Goal: Check status: Check status

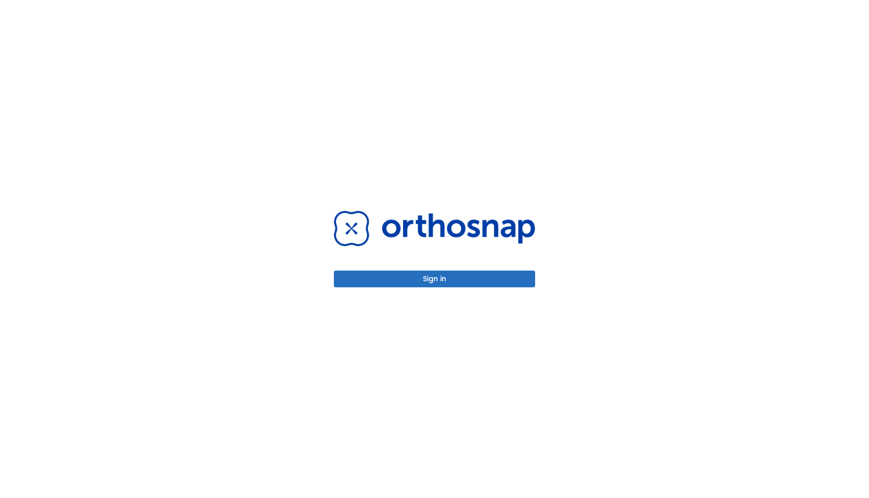
click at [457, 276] on button "Sign in" at bounding box center [434, 279] width 201 height 17
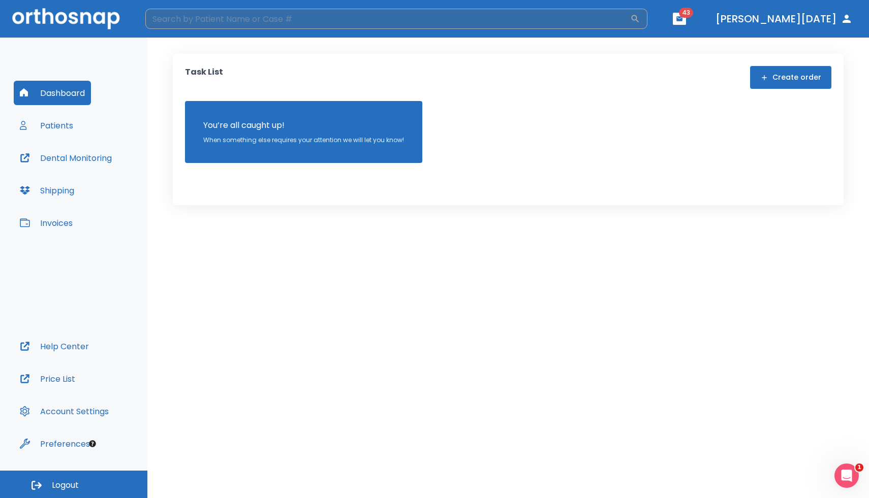
click at [318, 24] on input "search" at bounding box center [387, 19] width 485 height 20
type input "calin"
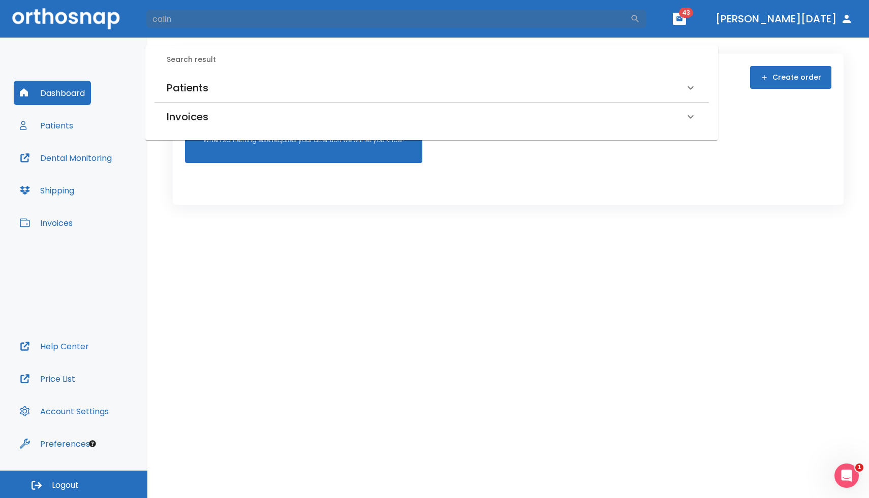
click at [194, 91] on h6 "Patients" at bounding box center [188, 88] width 42 height 16
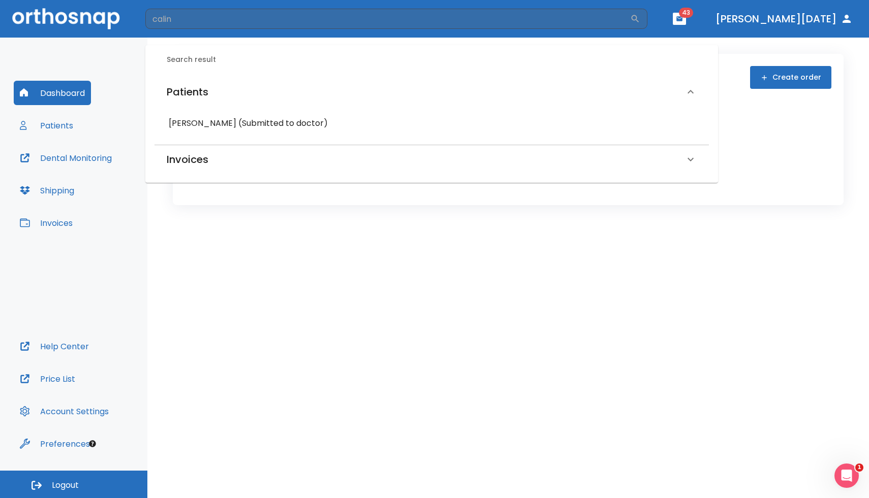
click at [212, 120] on h6 "[PERSON_NAME] (Submitted to doctor)" at bounding box center [432, 123] width 526 height 14
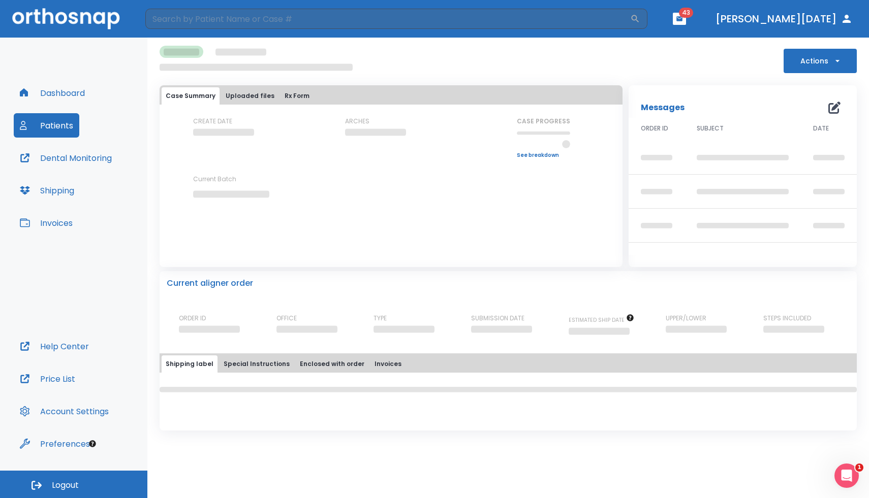
click at [264, 154] on div "CREATE DATE" at bounding box center [238, 138] width 91 height 42
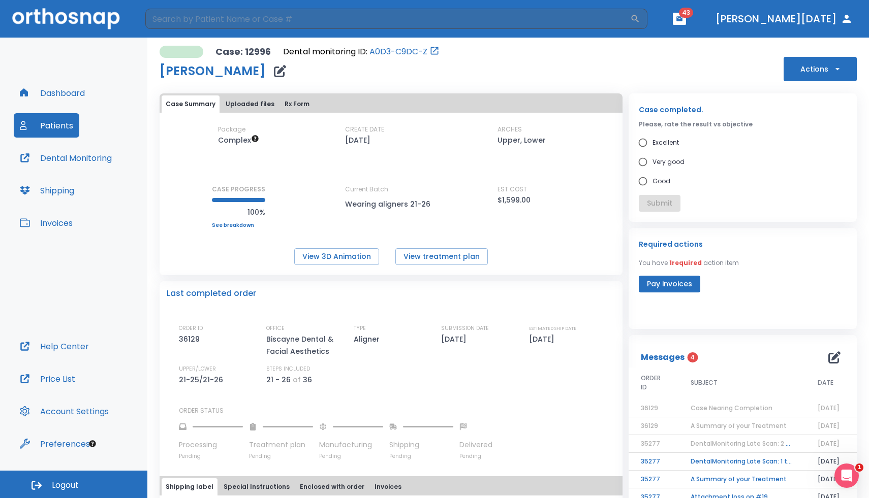
click at [346, 233] on div "Package Complex CREATE DATE [DATE] ARCHES Upper, Lower CASE PROGRESS 100% Upper…" at bounding box center [391, 195] width 463 height 140
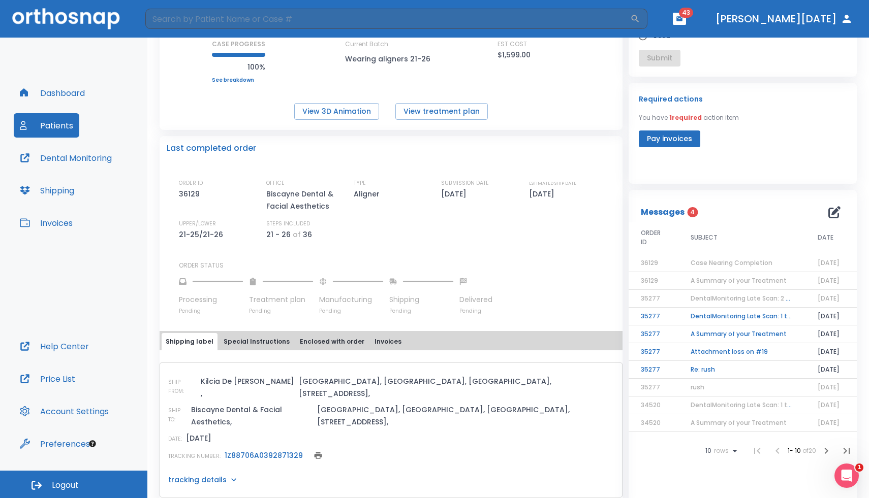
scroll to position [145, 0]
click at [272, 451] on link "1Z88706A0392871329" at bounding box center [264, 456] width 78 height 10
click at [446, 15] on input "search" at bounding box center [387, 19] width 485 height 20
type input "chan"
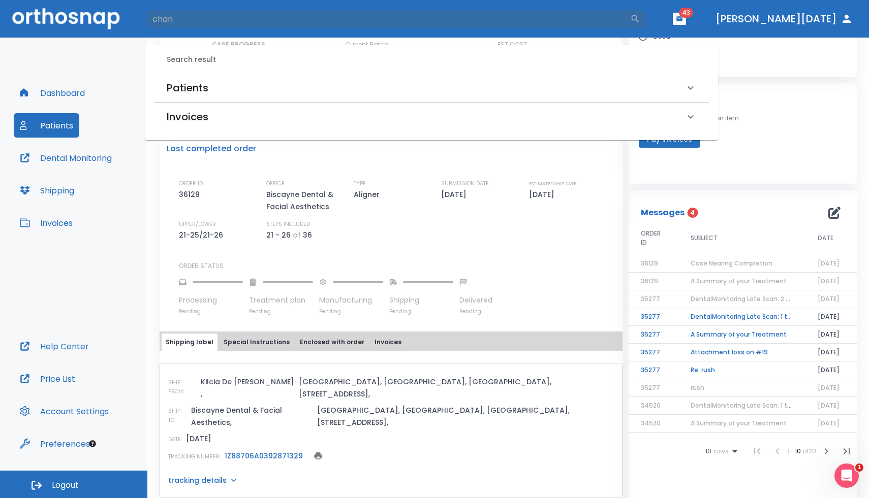
click at [199, 84] on h6 "Patients" at bounding box center [188, 88] width 42 height 16
click at [199, 120] on h6 "[PERSON_NAME] (Processing in lab)" at bounding box center [432, 123] width 526 height 14
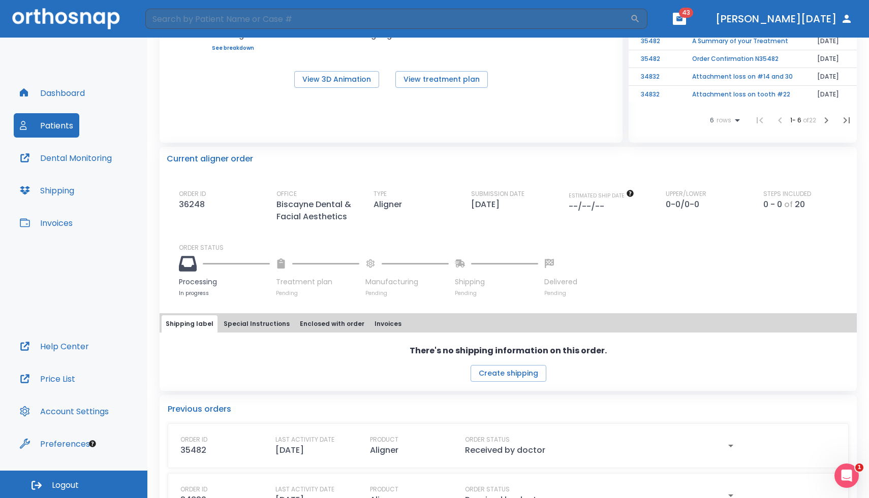
scroll to position [197, 0]
